Goal: Information Seeking & Learning: Learn about a topic

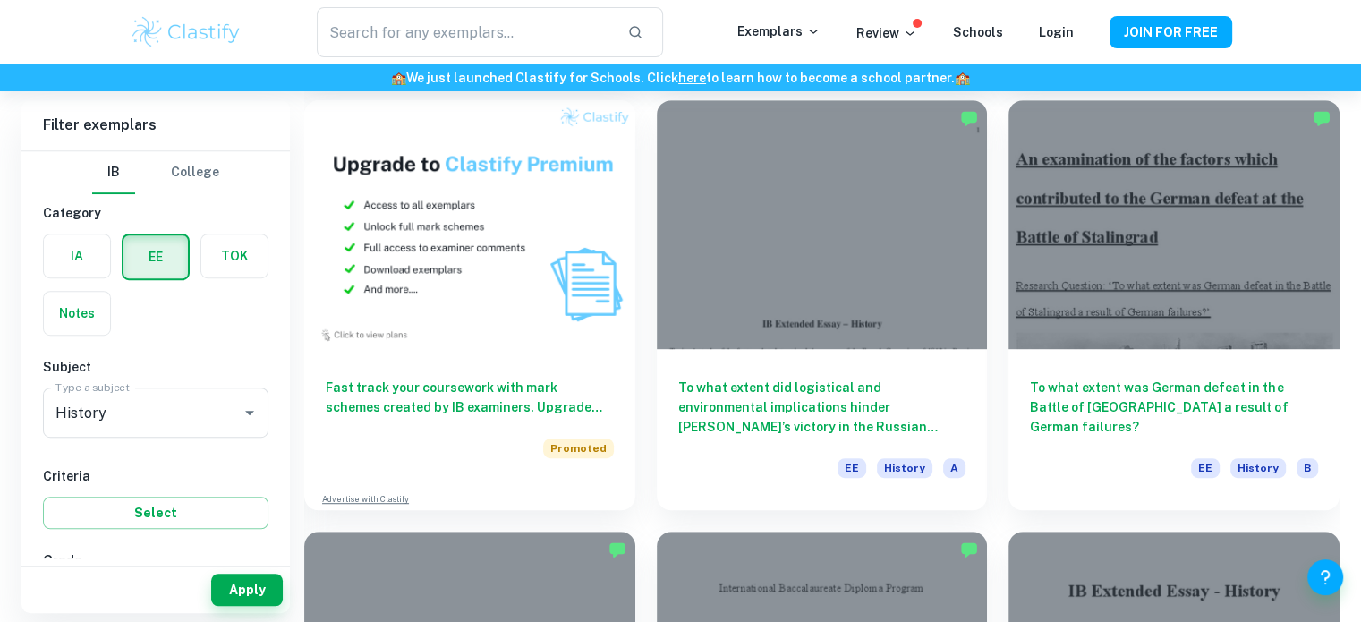
scroll to position [988, 0]
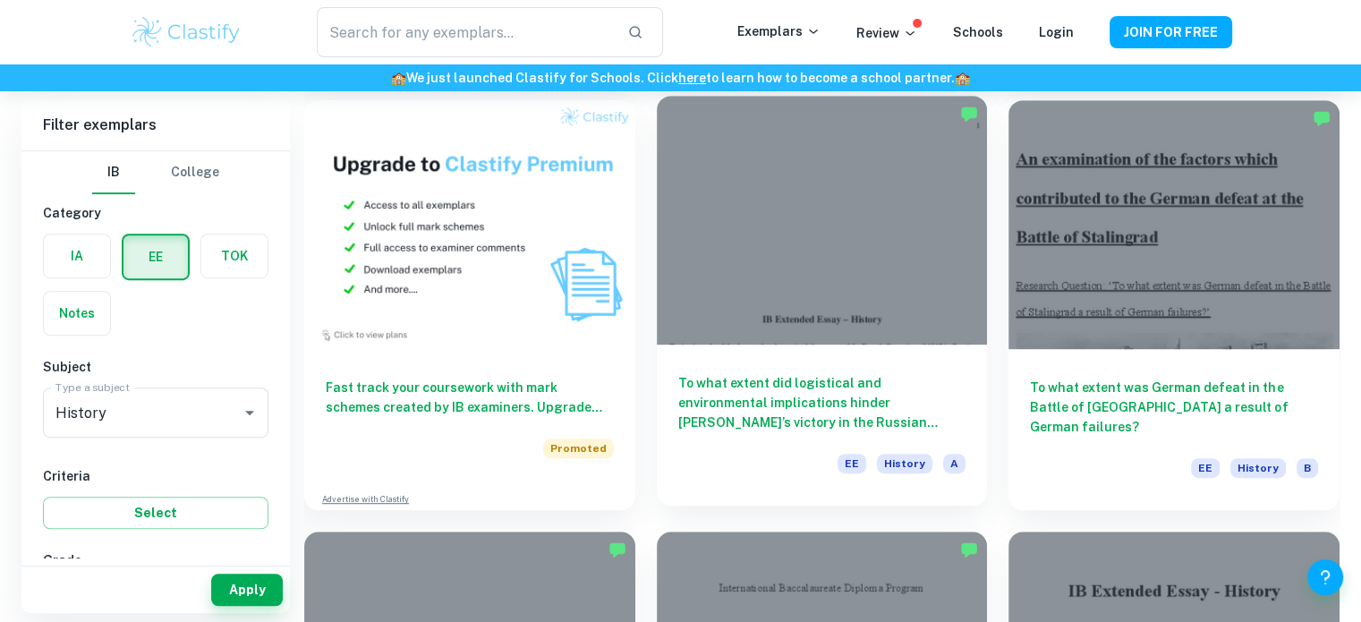
click at [827, 354] on div "To what extent did logistical and environmental implications hinder Napoleon’s …" at bounding box center [822, 425] width 331 height 161
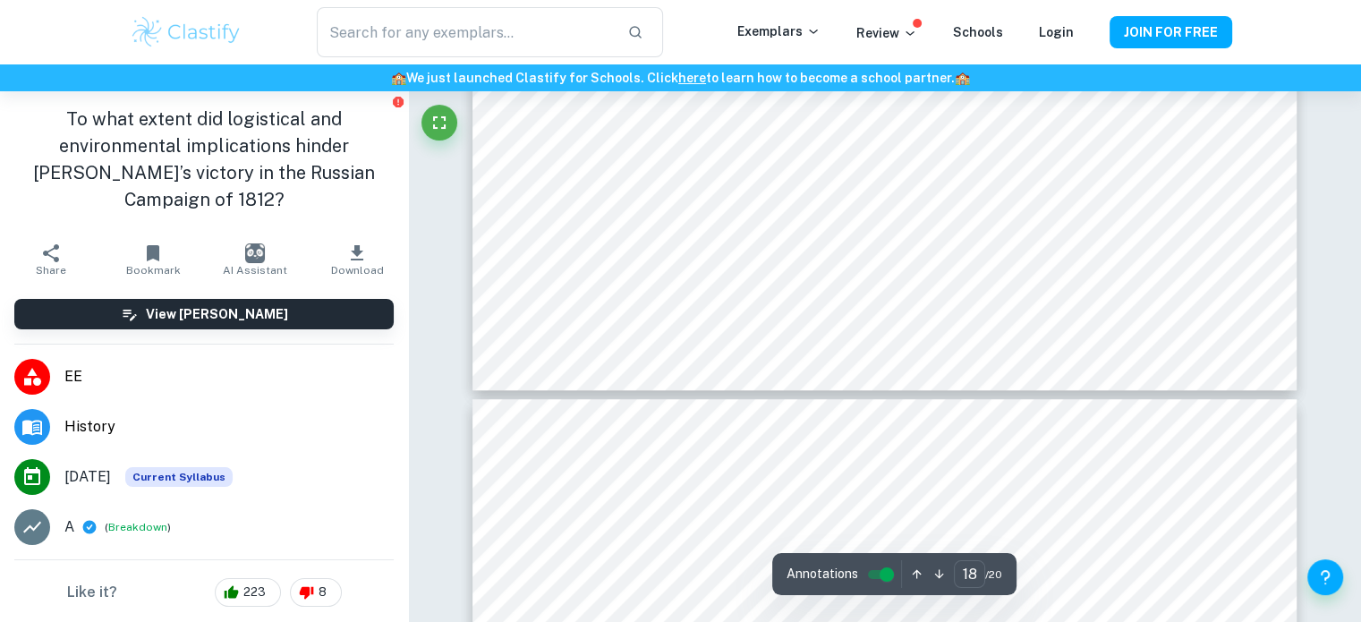
scroll to position [21452, 0]
type input "17"
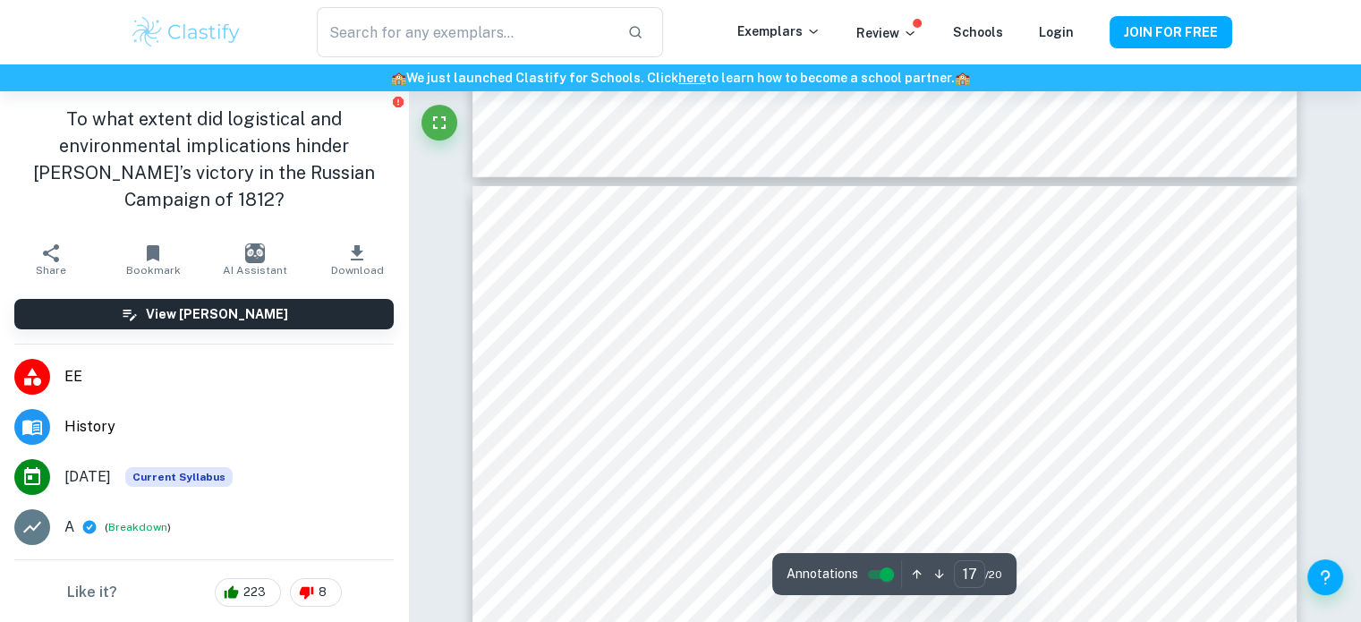
scroll to position [19465, 0]
